Goal: Task Accomplishment & Management: Use online tool/utility

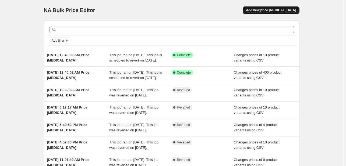
click at [292, 9] on span "Add new price [MEDICAL_DATA]" at bounding box center [271, 10] width 50 height 4
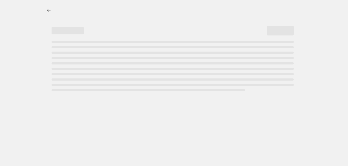
select select "percentage"
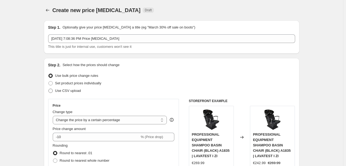
click at [62, 90] on span "Use CSV upload" at bounding box center [68, 91] width 26 height 4
click at [49, 89] on input "Use CSV upload" at bounding box center [48, 89] width 0 height 0
radio input "true"
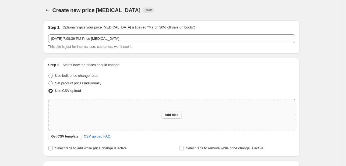
click at [170, 118] on button "Add files" at bounding box center [171, 115] width 20 height 8
type input "C:\fakepath\example_sku_csv.csv"
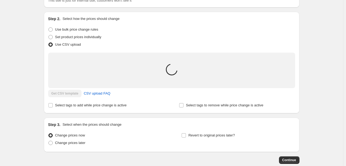
scroll to position [77, 0]
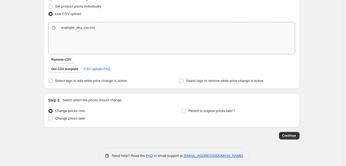
click at [116, 80] on span "Select tags to add while price change is active" at bounding box center [91, 81] width 72 height 4
click at [53, 80] on input "Select tags to add while price change is active" at bounding box center [50, 81] width 4 height 4
checkbox input "true"
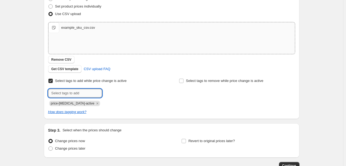
click at [98, 93] on input "text" at bounding box center [75, 93] width 54 height 9
type input "Oferta javore"
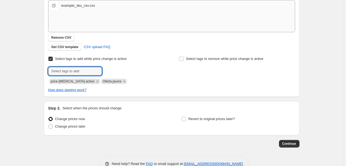
scroll to position [113, 0]
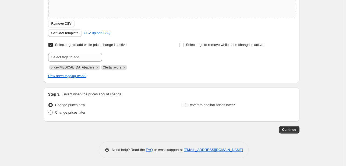
drag, startPoint x: 219, startPoint y: 109, endPoint x: 218, endPoint y: 105, distance: 3.8
click at [218, 106] on div "Revert to original prices later?" at bounding box center [237, 109] width 113 height 16
click at [218, 105] on span "Revert to original prices later?" at bounding box center [211, 105] width 47 height 4
click at [186, 105] on input "Revert to original prices later?" at bounding box center [183, 105] width 4 height 4
checkbox input "true"
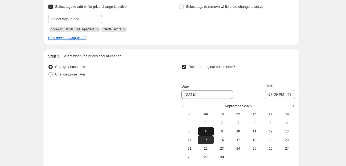
scroll to position [167, 0]
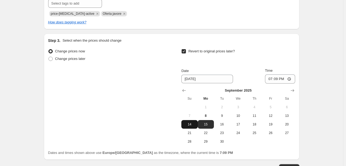
click at [192, 126] on span "14" at bounding box center [189, 124] width 12 height 4
type input "[DATE]"
click at [273, 76] on input "19:09" at bounding box center [280, 78] width 30 height 9
type input "23:59"
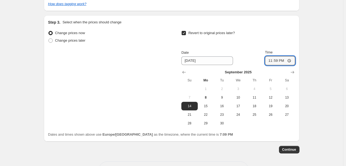
scroll to position [205, 0]
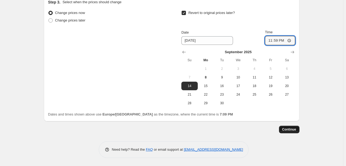
click at [291, 131] on span "Continue" at bounding box center [289, 129] width 14 height 4
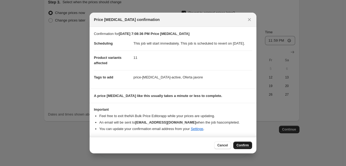
click at [247, 145] on button "Confirm" at bounding box center [242, 146] width 19 height 8
